Goal: Task Accomplishment & Management: Manage account settings

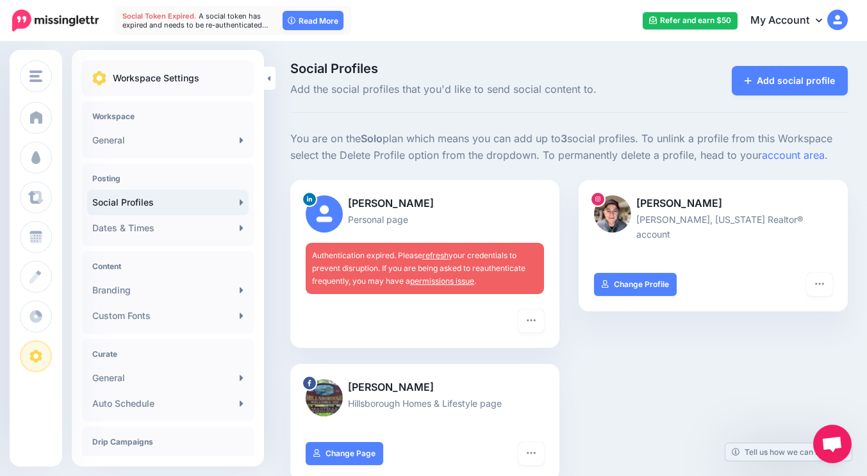
click at [324, 213] on img at bounding box center [324, 213] width 37 height 37
click at [397, 274] on div "Authentication expired. Please refresh your credentials to prevent disruption. …" at bounding box center [425, 268] width 238 height 51
click at [460, 282] on link "permissions issue" at bounding box center [442, 281] width 64 height 10
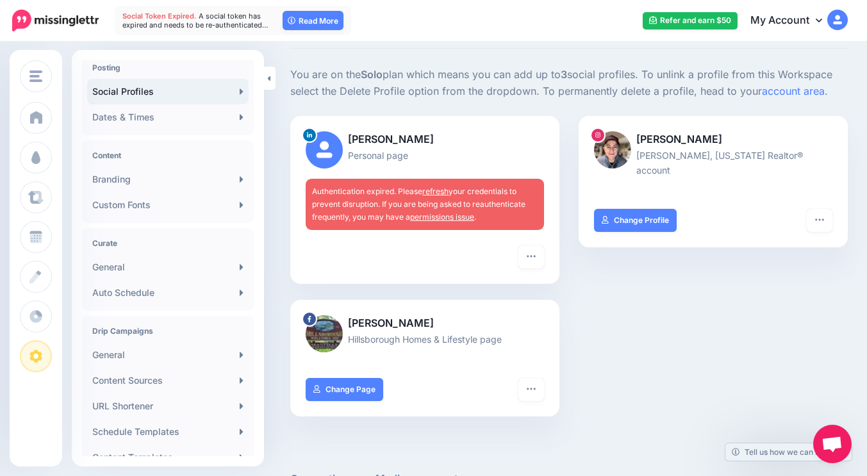
scroll to position [100, 0]
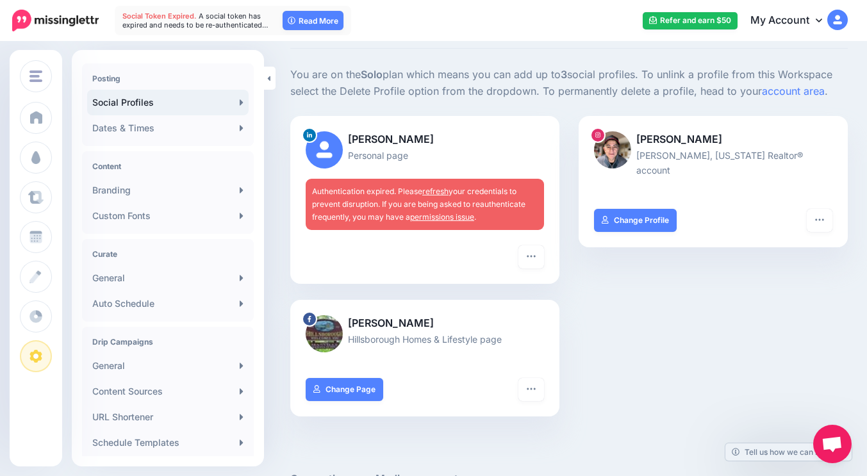
click at [229, 102] on link "Social Profiles" at bounding box center [167, 103] width 161 height 26
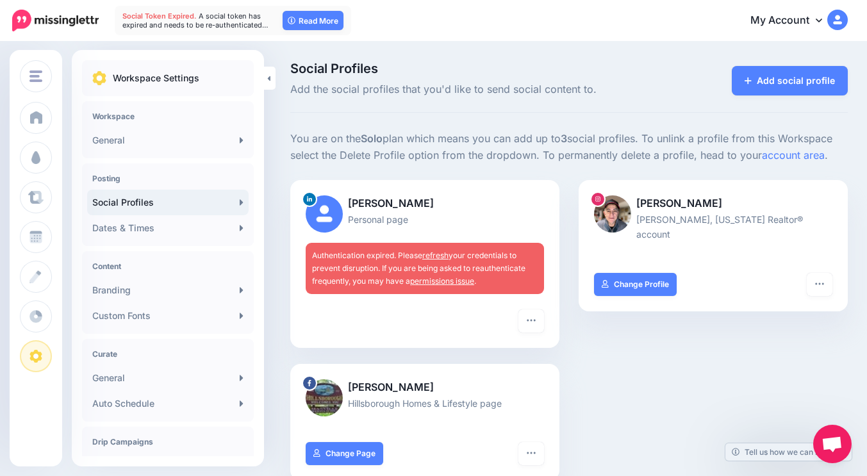
click at [431, 252] on link "refresh" at bounding box center [435, 255] width 26 height 10
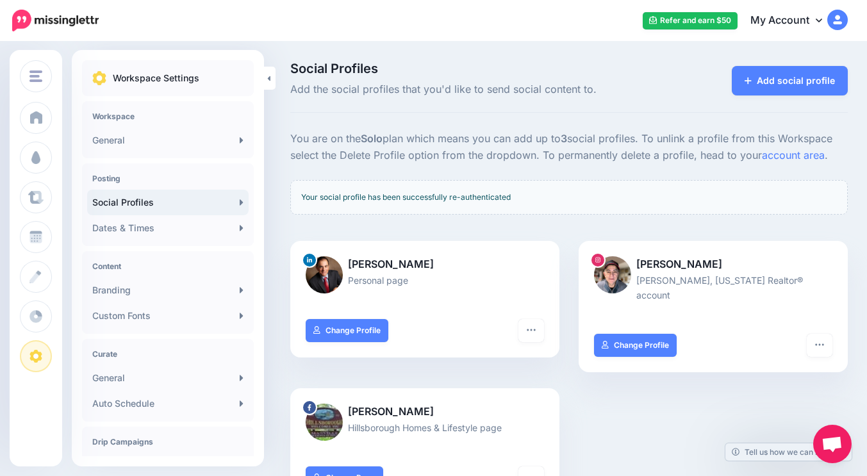
click at [822, 19] on icon at bounding box center [819, 20] width 6 height 10
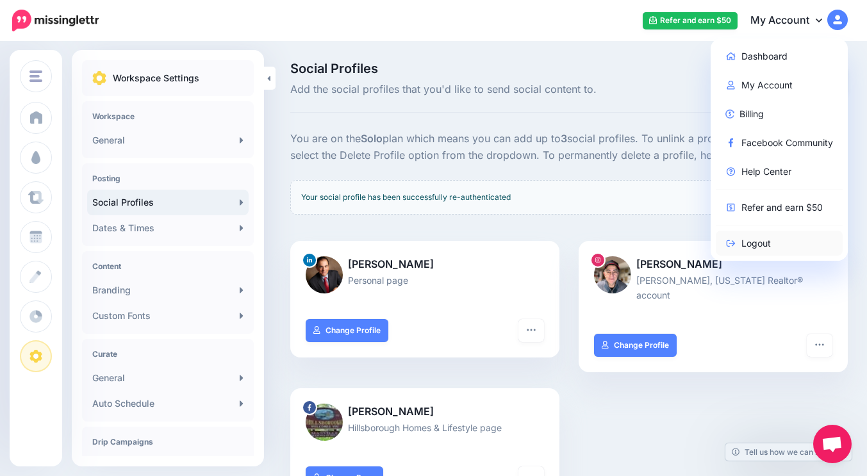
click at [767, 245] on link "Logout" at bounding box center [779, 243] width 127 height 25
